Goal: Task Accomplishment & Management: Manage account settings

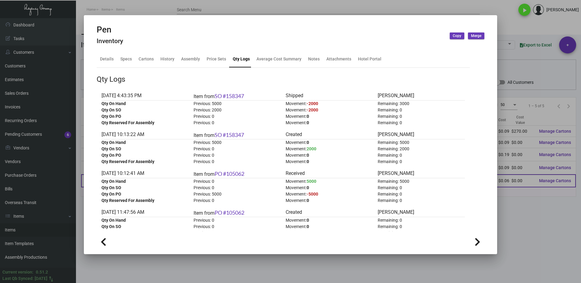
drag, startPoint x: 526, startPoint y: 214, endPoint x: 218, endPoint y: 184, distance: 310.1
click at [526, 212] on div at bounding box center [290, 141] width 581 height 283
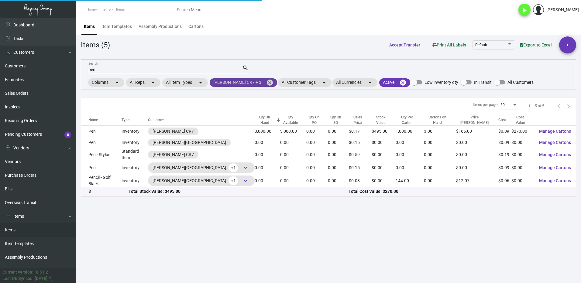
click at [266, 82] on mat-icon "cancel" at bounding box center [269, 82] width 7 height 7
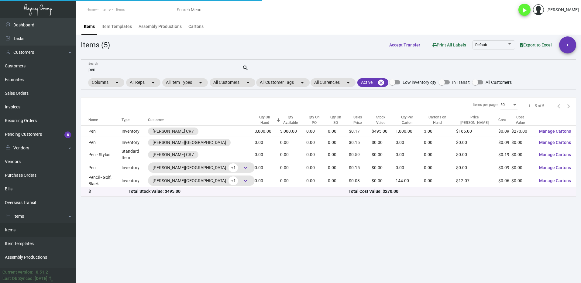
click at [99, 70] on input "pen" at bounding box center [165, 69] width 154 height 5
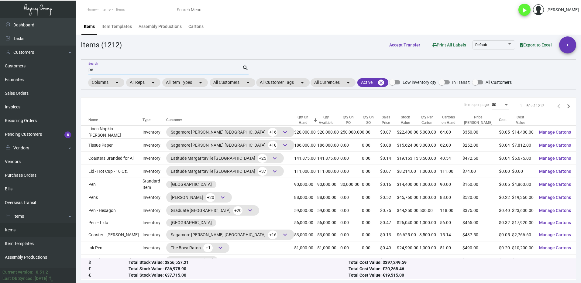
type input "p"
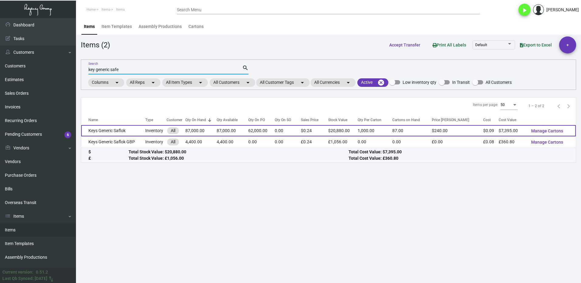
type input "key generic safe"
click at [134, 131] on td "Keys Generic Saflok" at bounding box center [113, 130] width 64 height 11
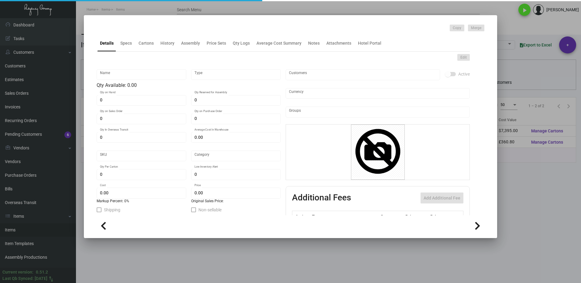
type input "Keys Generic Saflok"
type input "Inventory"
type input "87,000"
type input "62,000"
type input "186,000"
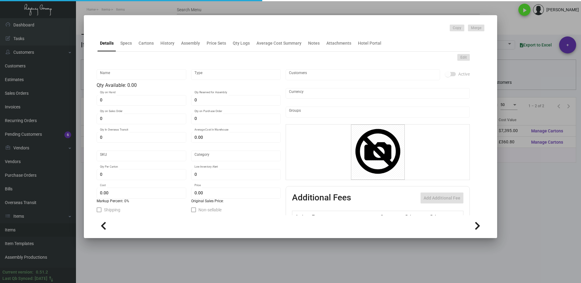
type input "$ 0.5075"
type input "2647"
type input "Standard"
type input "1,000"
type input "15,000"
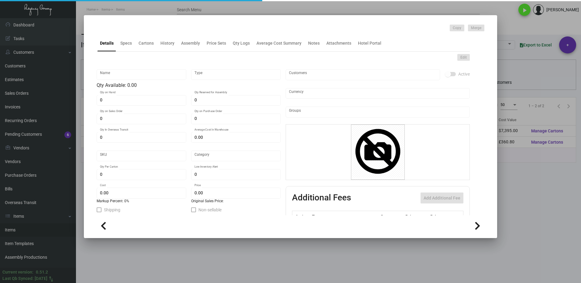
type input "$ 0.085"
type input "$ 0.24"
type textarea "Key Cards - GENERIC: size CR80, #30 mill white Generic PVC plastic card, RFID c…"
checkbox input "true"
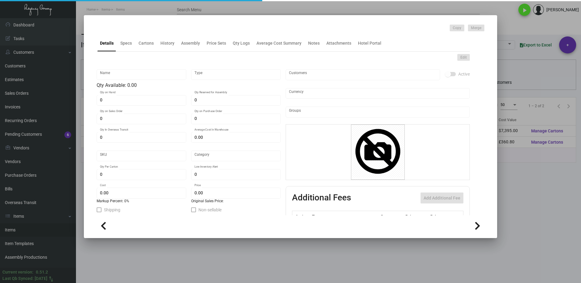
checkbox input "true"
type input "United States Dollar $"
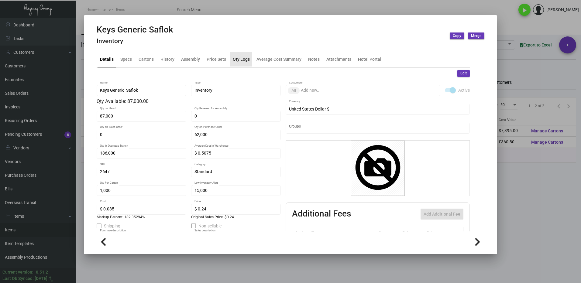
click at [240, 60] on div "Qty Logs" at bounding box center [241, 59] width 17 height 6
